Goal: Task Accomplishment & Management: Use online tool/utility

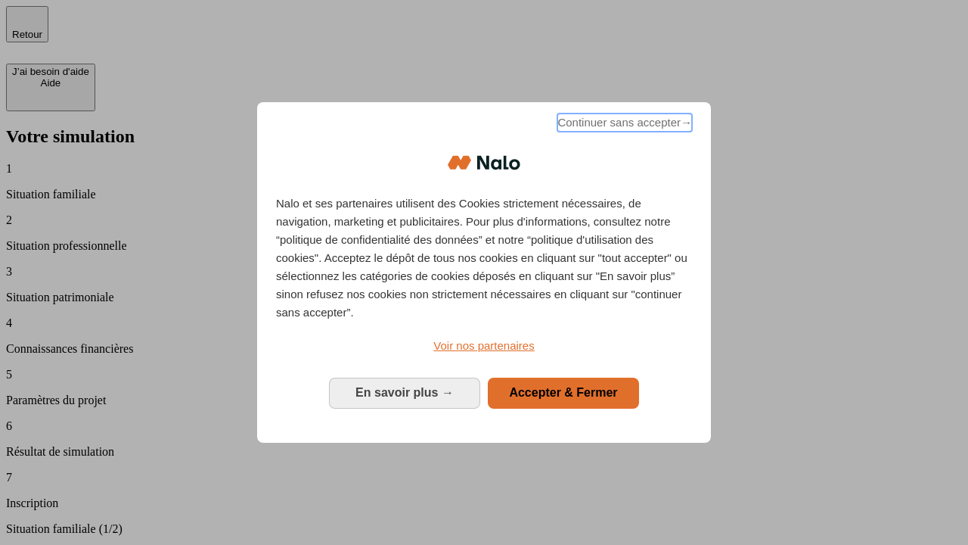
click at [623, 125] on span "Continuer sans accepter →" at bounding box center [624, 122] width 135 height 18
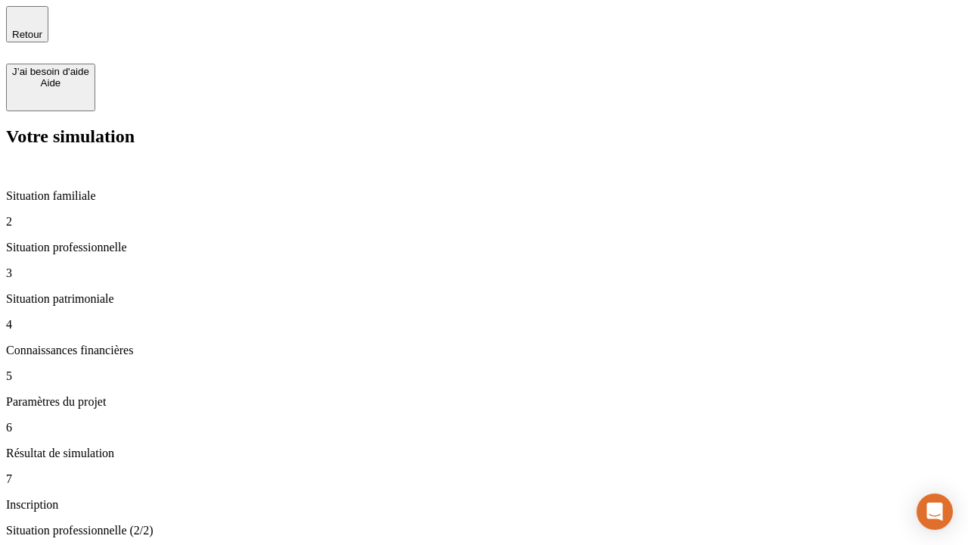
type input "30 000"
